Goal: Find specific page/section: Find specific page/section

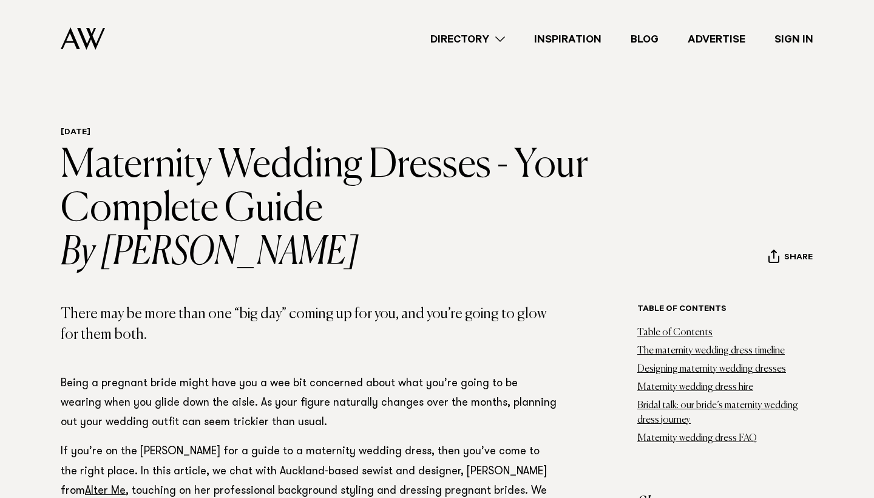
click at [492, 37] on link "Directory" at bounding box center [468, 39] width 104 height 16
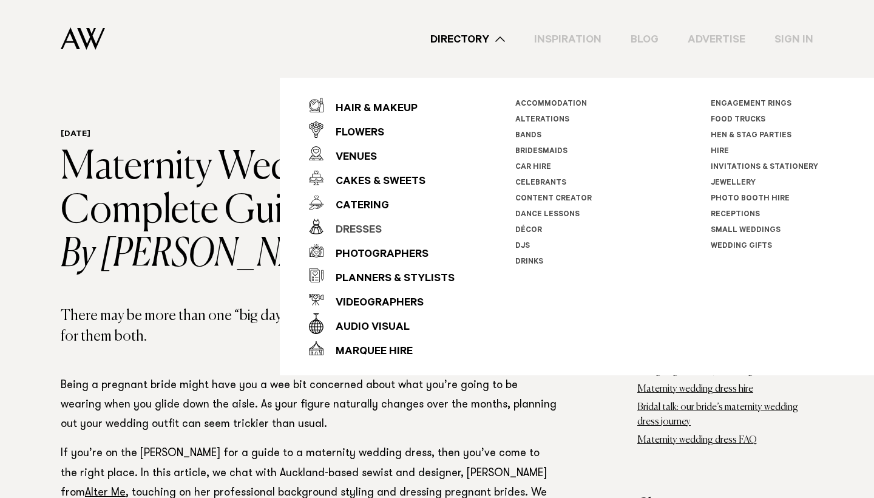
click at [357, 227] on div "Dresses" at bounding box center [352, 230] width 58 height 24
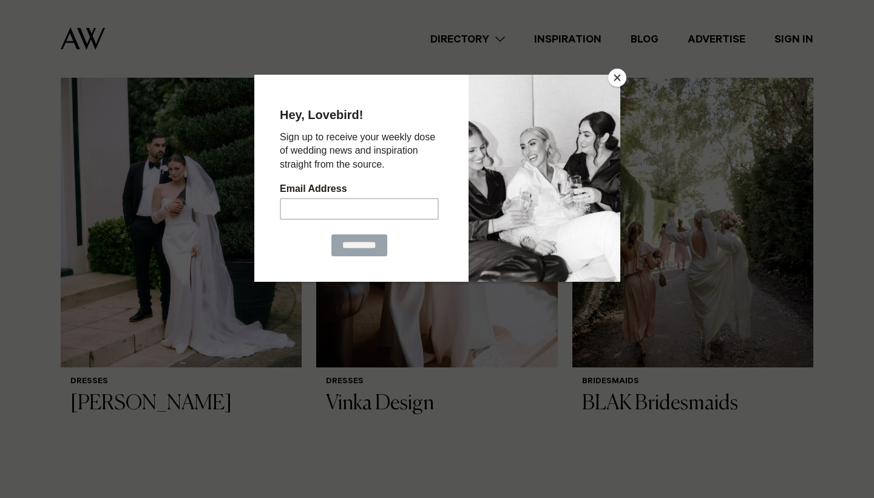
scroll to position [799, 0]
click at [621, 81] on button "Close" at bounding box center [617, 78] width 18 height 18
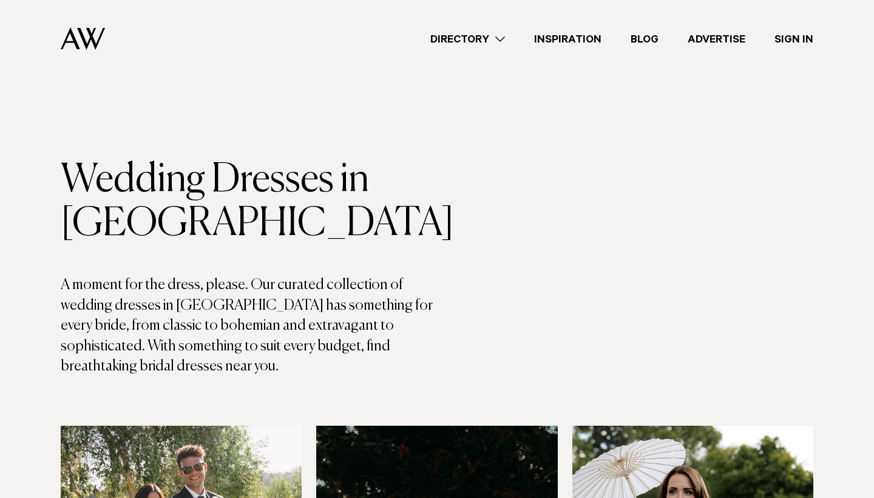
scroll to position [0, 0]
click at [507, 39] on link "Directory" at bounding box center [468, 39] width 104 height 16
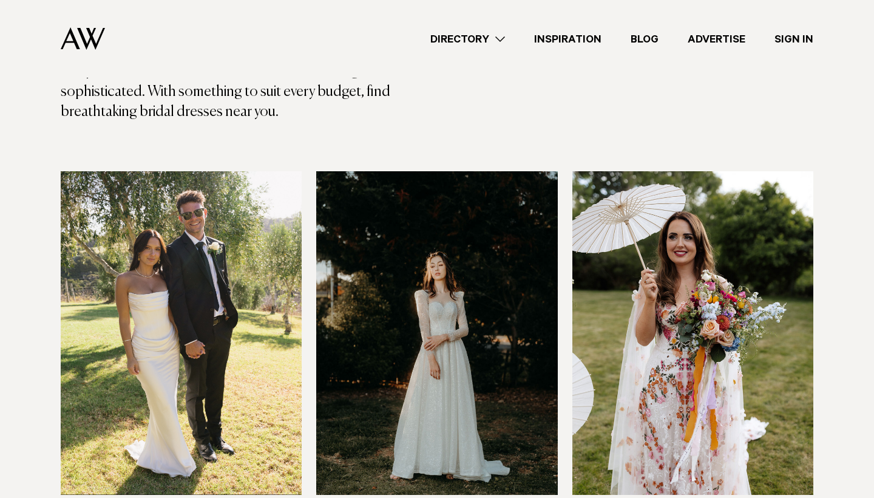
scroll to position [252, 0]
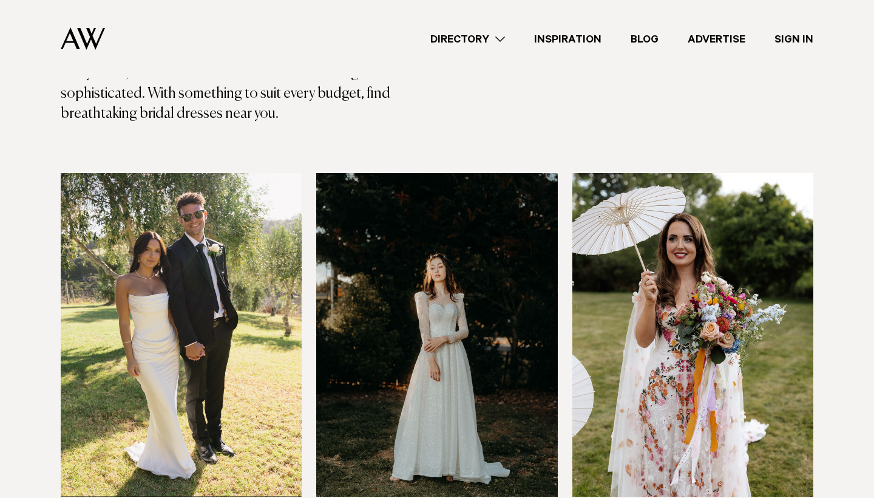
click at [217, 327] on img at bounding box center [181, 334] width 241 height 323
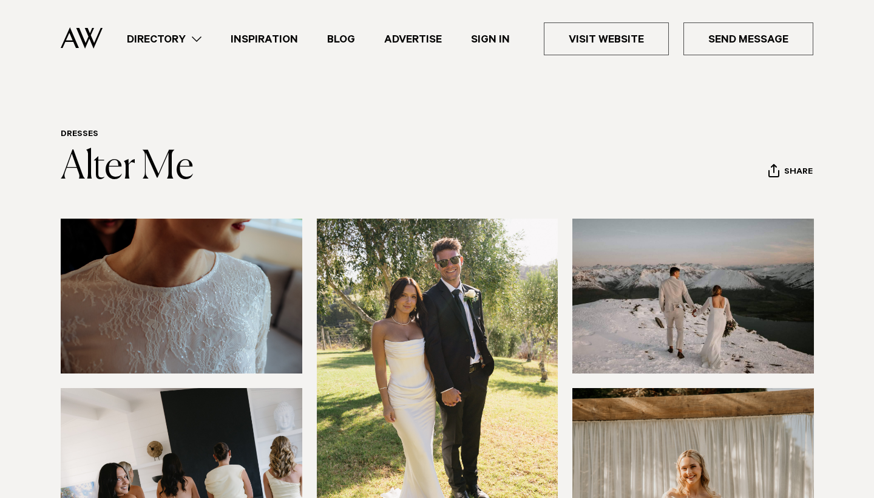
click at [285, 42] on link "Inspiration" at bounding box center [264, 39] width 96 height 16
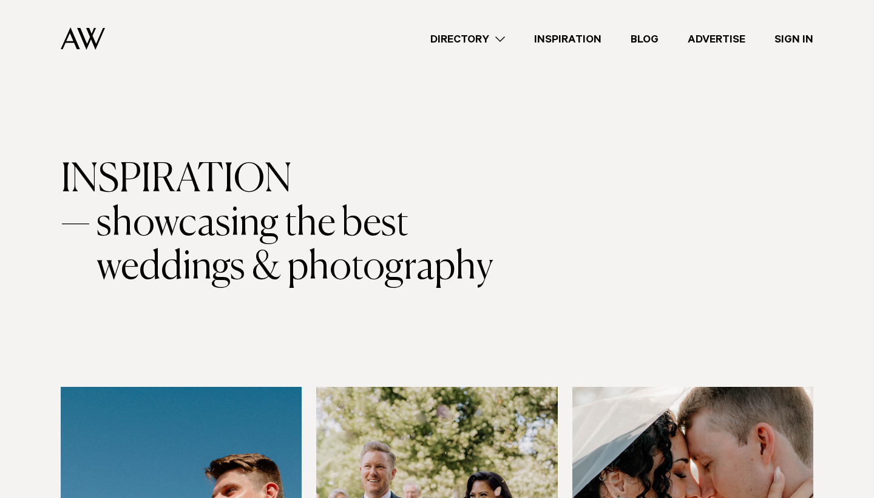
click at [498, 46] on link "Directory" at bounding box center [468, 39] width 104 height 16
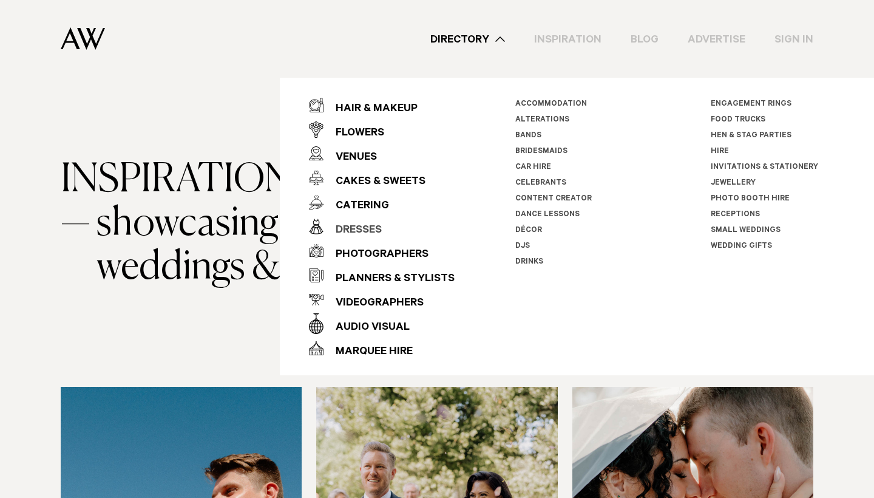
click at [379, 224] on div "Dresses" at bounding box center [352, 230] width 58 height 24
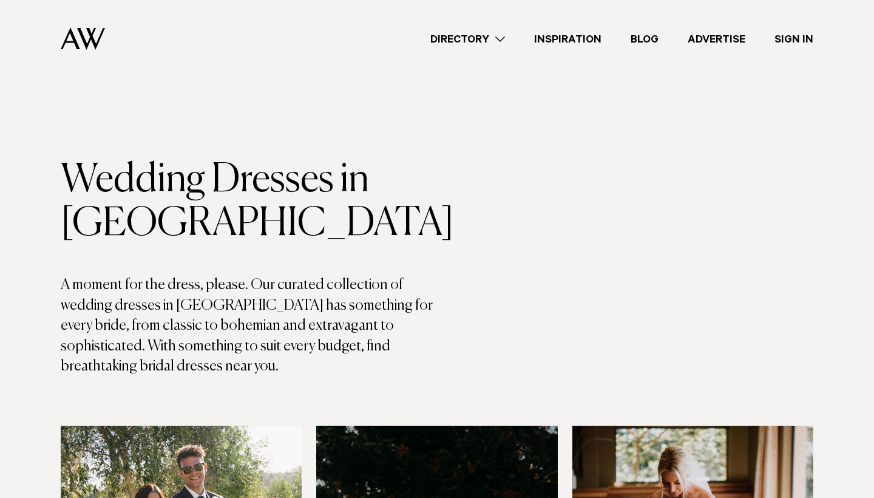
scroll to position [252, 0]
